Goal: Information Seeking & Learning: Learn about a topic

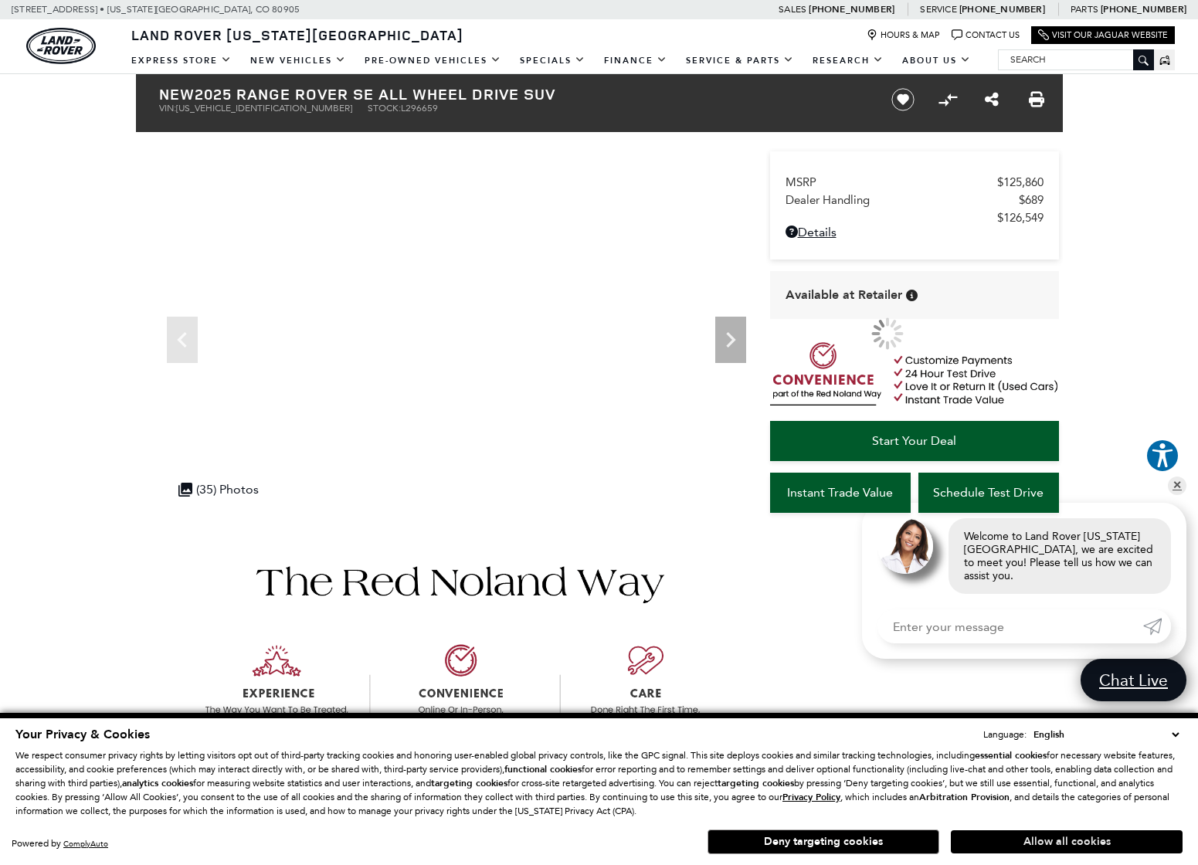
click at [1055, 840] on button "Allow all cookies" at bounding box center [1067, 841] width 232 height 23
